Goal: Find contact information: Find contact information

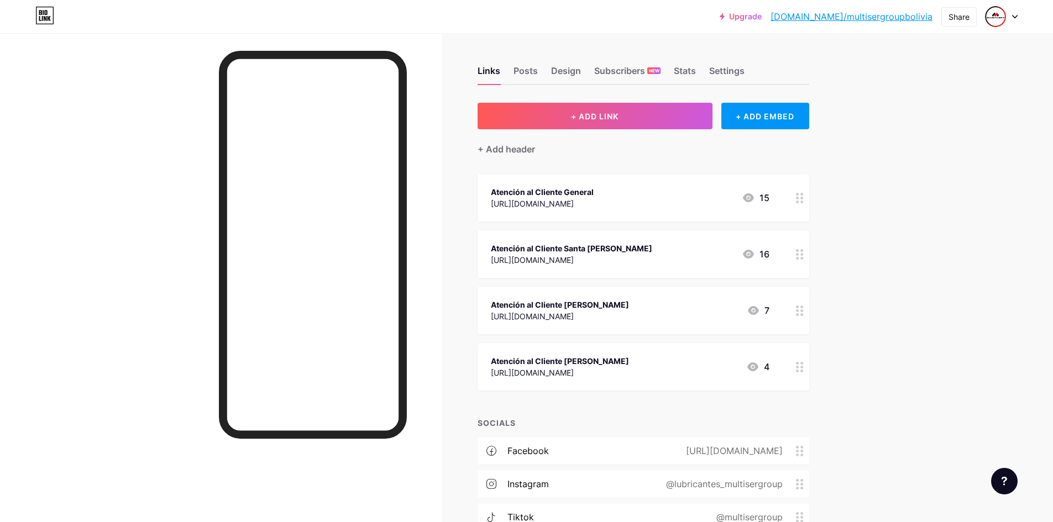
click at [576, 203] on div "[URL][DOMAIN_NAME]" at bounding box center [542, 204] width 103 height 12
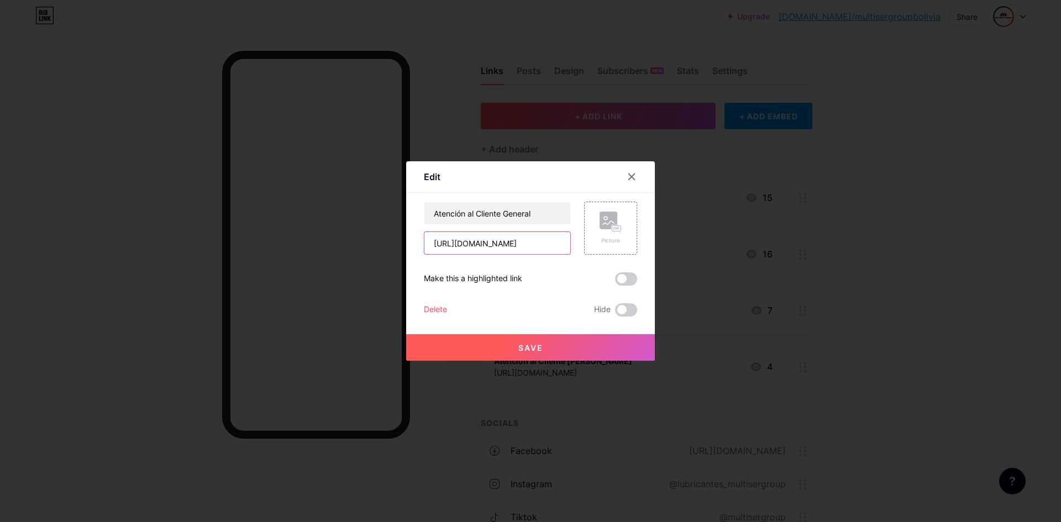
click at [513, 247] on input "[URL][DOMAIN_NAME]" at bounding box center [497, 243] width 146 height 22
click at [513, 246] on input "[URL][DOMAIN_NAME]" at bounding box center [497, 243] width 146 height 22
click at [820, 223] on div at bounding box center [530, 261] width 1061 height 522
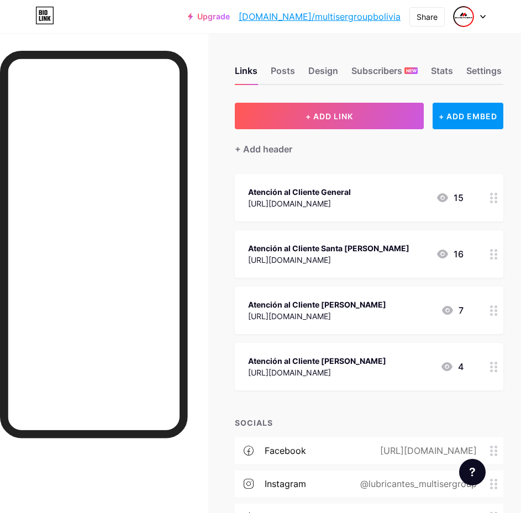
click at [282, 254] on div "[URL][DOMAIN_NAME]" at bounding box center [328, 260] width 161 height 12
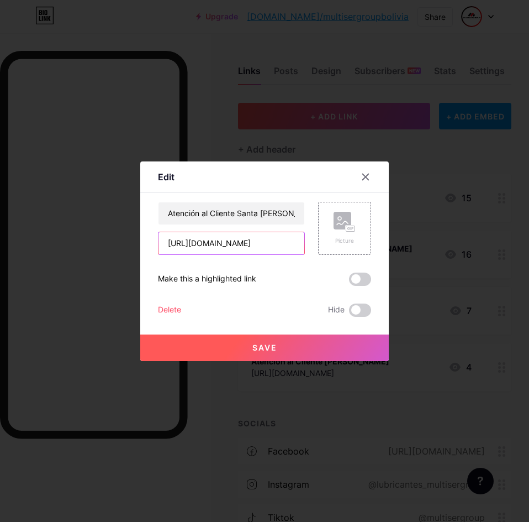
click at [223, 249] on input "[URL][DOMAIN_NAME]" at bounding box center [232, 243] width 146 height 22
click at [449, 195] on div at bounding box center [264, 261] width 529 height 522
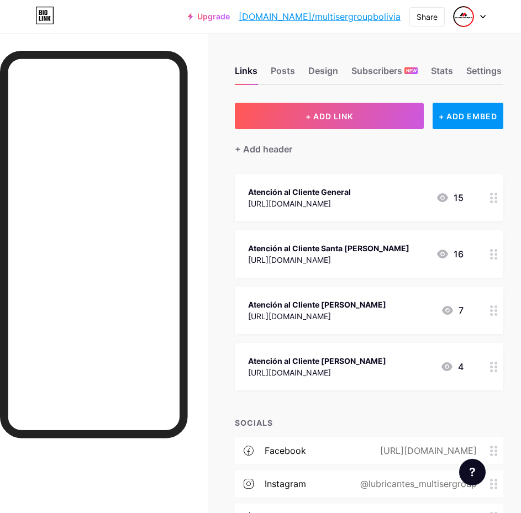
click at [349, 311] on div "Atención al Cliente [PERSON_NAME] [URL][DOMAIN_NAME] 7" at bounding box center [355, 310] width 215 height 25
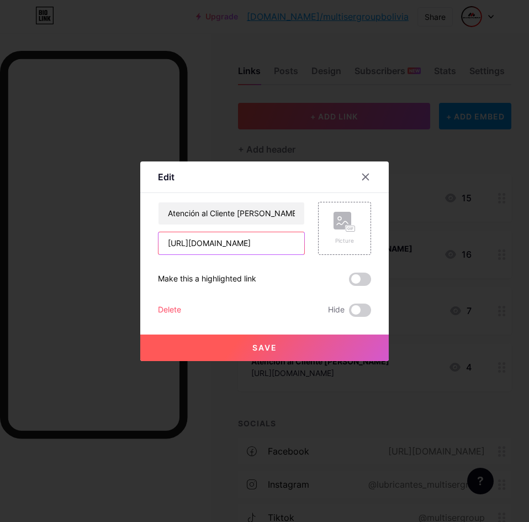
click at [231, 244] on input "[URL][DOMAIN_NAME]" at bounding box center [232, 243] width 146 height 22
click at [367, 177] on div at bounding box center [366, 177] width 20 height 20
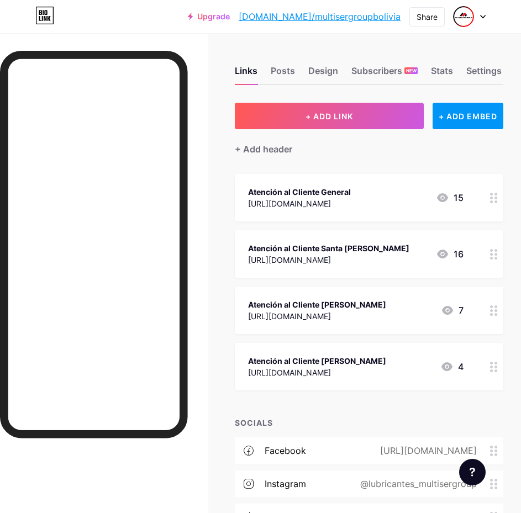
click at [403, 382] on div "Atención al Cliente [PERSON_NAME] [URL][DOMAIN_NAME] 4" at bounding box center [369, 367] width 269 height 48
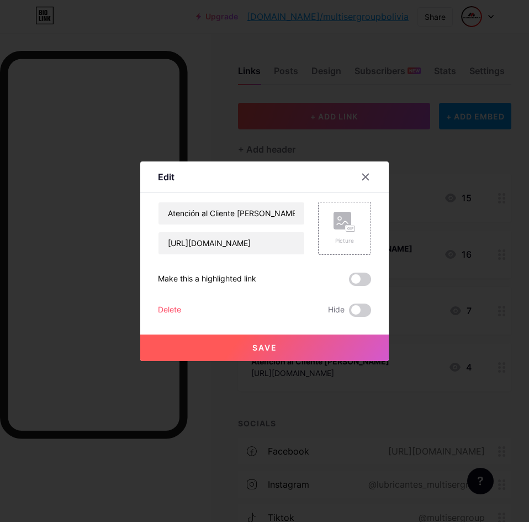
click at [238, 230] on div "Atención al Cliente [PERSON_NAME] [URL][DOMAIN_NAME]" at bounding box center [231, 228] width 147 height 53
drag, startPoint x: 238, startPoint y: 230, endPoint x: 236, endPoint y: 245, distance: 14.5
click at [238, 232] on div "Atención al Cliente [PERSON_NAME] [URL][DOMAIN_NAME]" at bounding box center [231, 228] width 147 height 53
click at [236, 245] on input "[URL][DOMAIN_NAME]" at bounding box center [232, 243] width 146 height 22
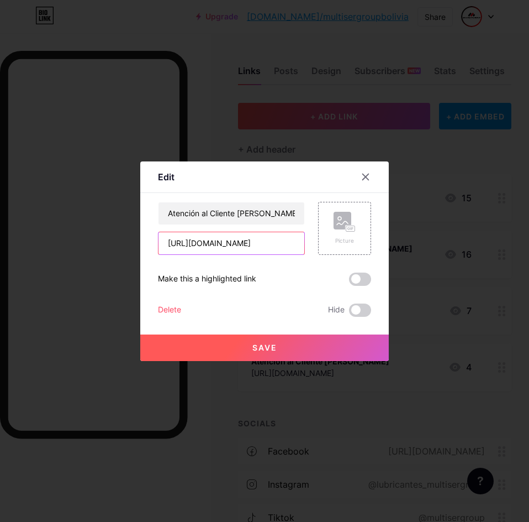
click at [236, 245] on input "[URL][DOMAIN_NAME]" at bounding box center [232, 243] width 146 height 22
click at [356, 174] on div at bounding box center [366, 177] width 20 height 20
